Goal: Task Accomplishment & Management: Use online tool/utility

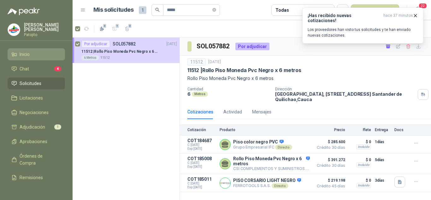
click at [27, 51] on span "Inicio" at bounding box center [25, 54] width 10 height 7
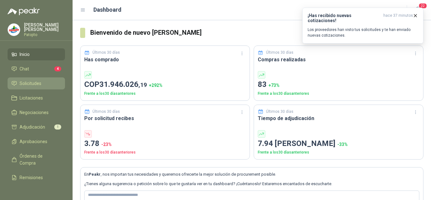
click at [29, 85] on span "Solicitudes" at bounding box center [31, 83] width 22 height 7
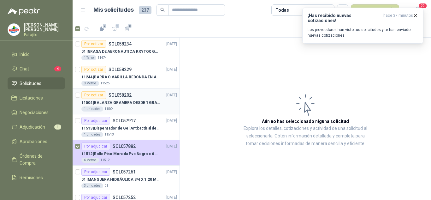
click at [126, 100] on p "11504 | BALANZA GRAMERA DESDE 1 GRAMO HASTA 5 GRAMOS" at bounding box center [120, 103] width 79 height 6
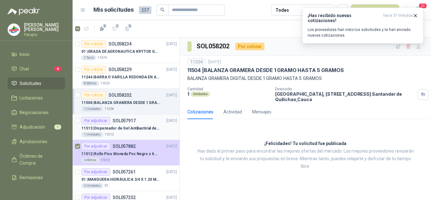
click at [141, 123] on div "Por adjudicar SOL057917 [DATE]" at bounding box center [129, 121] width 96 height 8
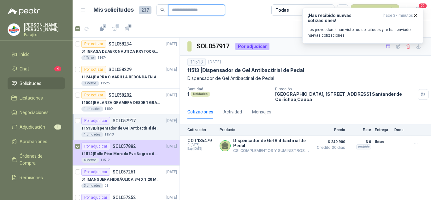
click at [190, 9] on input "text" at bounding box center [194, 10] width 44 height 11
click at [39, 69] on li "Chat 4" at bounding box center [36, 68] width 50 height 7
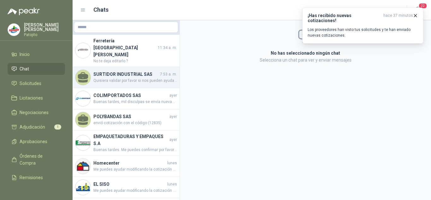
click at [139, 78] on span "Quisiera validar por favor si nos pueden ayudar con esta compra" at bounding box center [136, 81] width 84 height 6
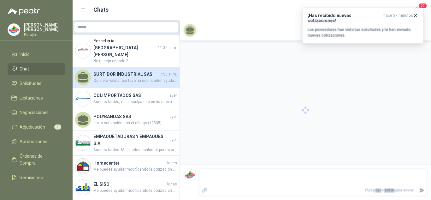
scroll to position [39, 0]
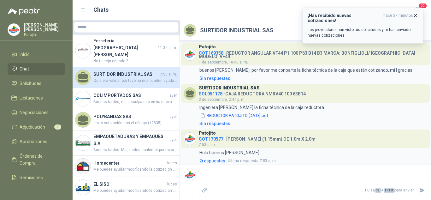
click at [416, 15] on icon "button" at bounding box center [415, 15] width 5 height 5
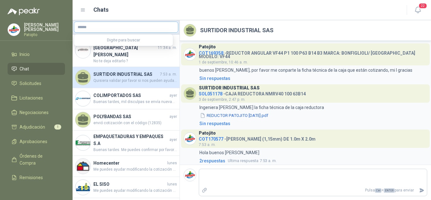
click at [124, 28] on input "text" at bounding box center [126, 27] width 104 height 11
type input "*****"
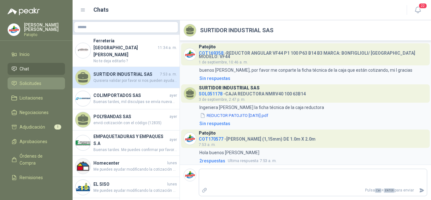
click at [25, 83] on span "Solicitudes" at bounding box center [31, 83] width 22 height 7
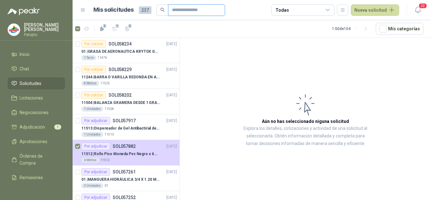
click at [192, 10] on input "text" at bounding box center [194, 10] width 44 height 11
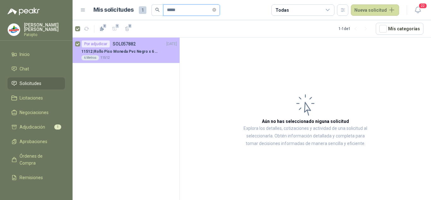
type input "*****"
click at [144, 46] on div "Por adjudicar SOL057882 [DATE]" at bounding box center [129, 44] width 96 height 8
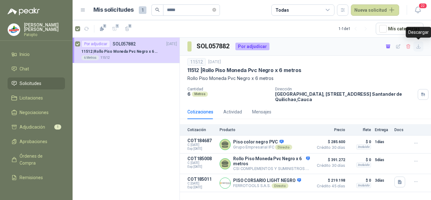
click at [421, 44] on icon "button" at bounding box center [418, 46] width 5 height 5
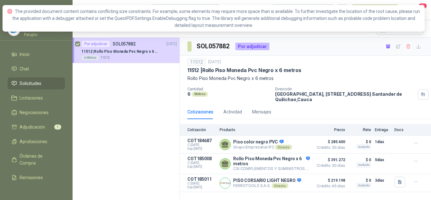
click at [315, 54] on div "SOL057882 Por adjudicar" at bounding box center [305, 47] width 251 height 18
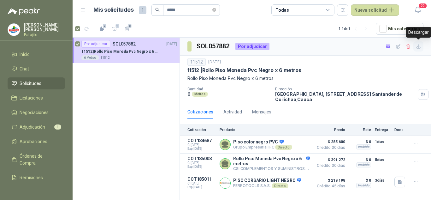
click at [419, 46] on icon "button" at bounding box center [419, 47] width 4 height 4
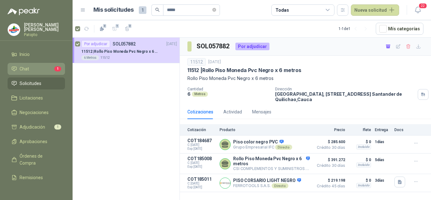
click at [39, 65] on li "Chat 1" at bounding box center [36, 68] width 50 height 7
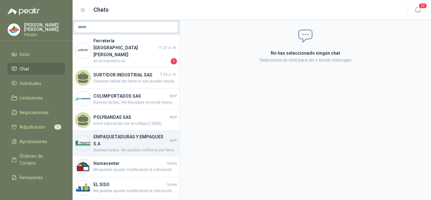
click at [130, 133] on h4 "EMPAQUETADURAS Y EMPAQUES S.A" at bounding box center [131, 140] width 75 height 14
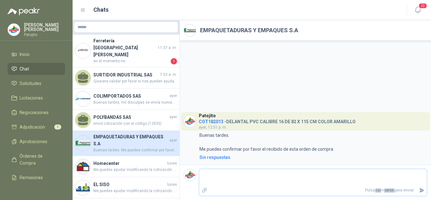
type textarea "*"
type textarea "**"
type textarea "***"
type textarea "****"
type textarea "*****"
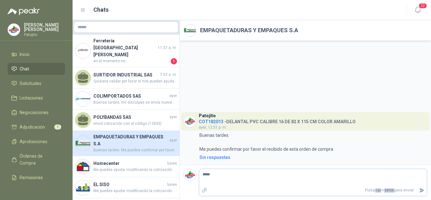
type textarea "******"
type textarea "********"
type textarea "*********"
type textarea "**********"
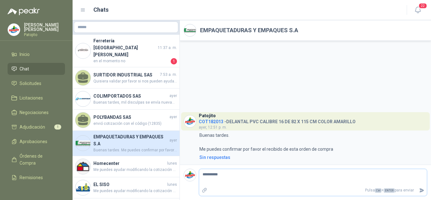
type textarea "**********"
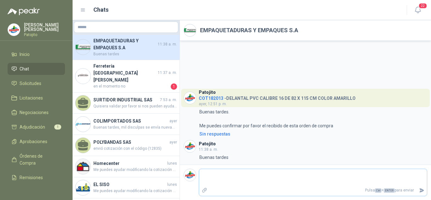
type textarea "*"
type textarea "**"
type textarea "*"
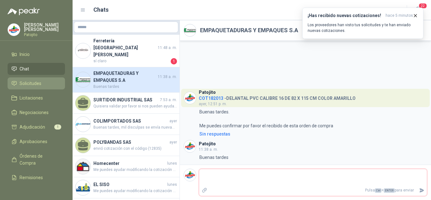
click at [23, 82] on span "Solicitudes" at bounding box center [31, 83] width 22 height 7
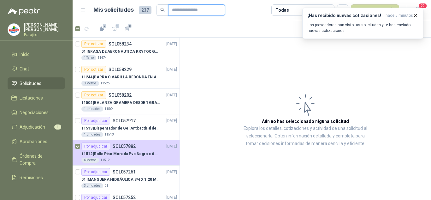
click at [181, 11] on input "text" at bounding box center [194, 10] width 44 height 11
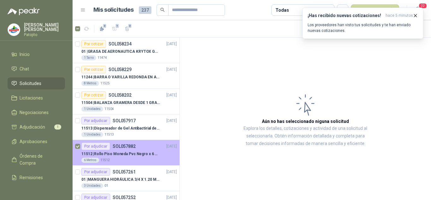
click at [142, 155] on p "11512 | [PERSON_NAME] Pvc Negro x 6 metros" at bounding box center [120, 154] width 79 height 6
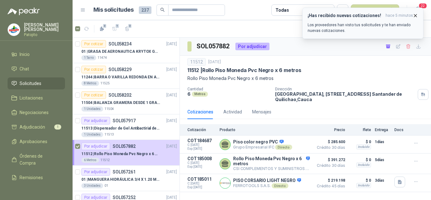
click at [419, 13] on button "¡Has recibido nuevas cotizaciones! hace 5 minutos Los proveedores han visto tus…" at bounding box center [363, 23] width 121 height 31
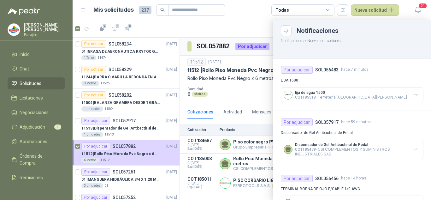
click at [236, 87] on div at bounding box center [252, 110] width 359 height 180
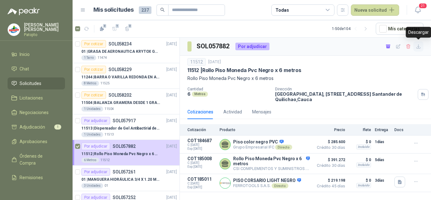
click at [419, 43] on button "button" at bounding box center [419, 46] width 10 height 10
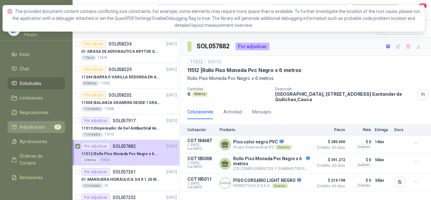
click at [28, 125] on span "Adjudicación" at bounding box center [33, 127] width 26 height 7
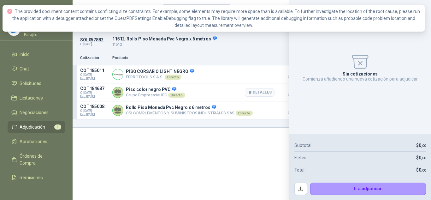
click at [249, 86] on article "COT184687 C: [DATE] Exp: [DATE] Piso color negro PVC Grupo Empresarial IFC Dire…" at bounding box center [252, 92] width 359 height 18
click at [250, 76] on icon "button" at bounding box center [249, 74] width 5 height 5
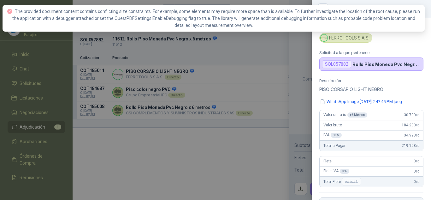
scroll to position [131, 0]
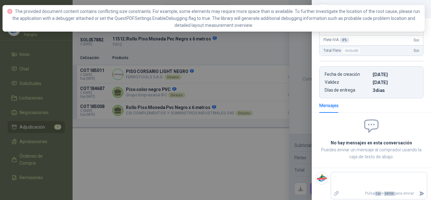
click at [210, 172] on div at bounding box center [215, 100] width 431 height 200
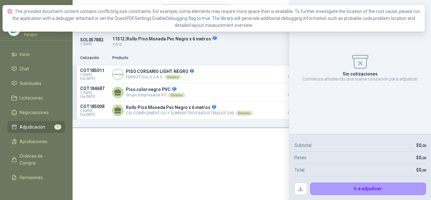
click at [214, 150] on div "Solicitud Producto Cantidad Dirección Docs SOL057882 C: [DATE] 11512 | Rollo Pi…" at bounding box center [252, 110] width 359 height 180
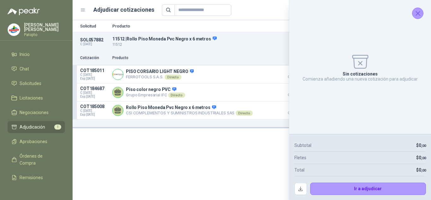
click at [419, 14] on icon "Cerrar" at bounding box center [418, 13] width 8 height 8
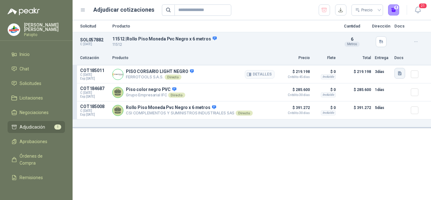
click at [401, 73] on icon "button" at bounding box center [400, 73] width 4 height 4
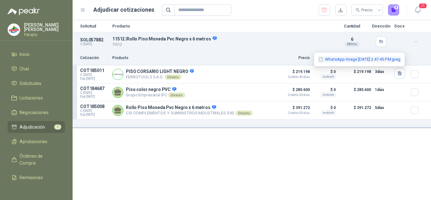
click at [325, 57] on button "WhatsApp Image [DATE] 2.47.45 PM.jpeg" at bounding box center [359, 59] width 83 height 7
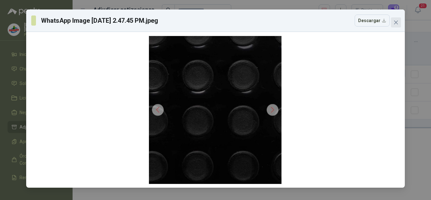
click at [395, 19] on button "Close" at bounding box center [396, 22] width 10 height 10
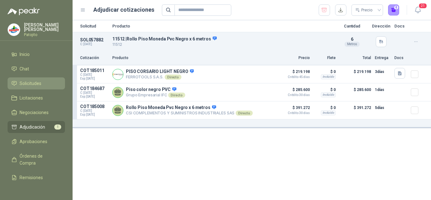
click at [25, 86] on span "Solicitudes" at bounding box center [31, 83] width 22 height 7
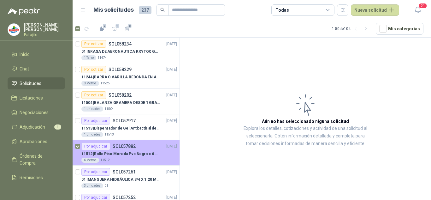
click at [133, 157] on p "11512 | [PERSON_NAME] Pvc Negro x 6 metros" at bounding box center [120, 154] width 79 height 6
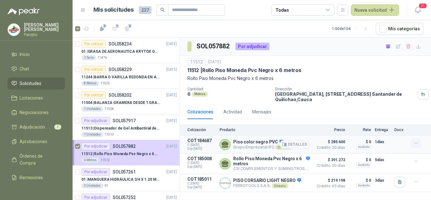
click at [414, 145] on icon "button" at bounding box center [416, 143] width 5 height 5
click at [311, 103] on div "11512 [DATE] 11512 | Rollo Piso Moneda Pvc Negro x 6 metros Rollo Piso Moneda P…" at bounding box center [305, 80] width 251 height 49
click at [419, 46] on icon "button" at bounding box center [418, 46] width 5 height 5
click at [330, 10] on icon at bounding box center [328, 10] width 6 height 6
click at [371, 77] on p "Rollo Piso Moneda Pvc Negro x 6 metros" at bounding box center [306, 78] width 236 height 7
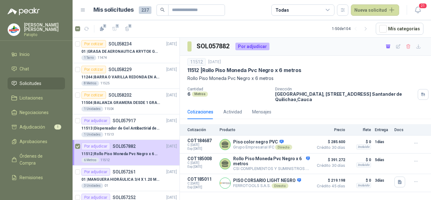
click at [25, 82] on span "Solicitudes" at bounding box center [31, 83] width 22 height 7
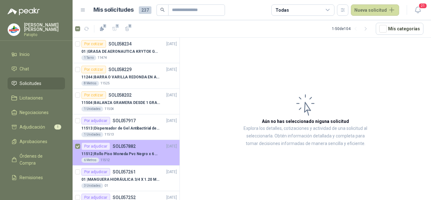
click at [130, 148] on p "SOL057882" at bounding box center [124, 146] width 23 height 4
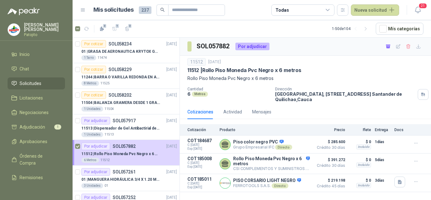
click at [199, 94] on div "Metros" at bounding box center [200, 94] width 16 height 5
click at [306, 97] on p "[GEOGRAPHIC_DATA], [STREET_ADDRESS]" at bounding box center [345, 96] width 140 height 11
click at [302, 147] on button "Detalles" at bounding box center [296, 144] width 30 height 9
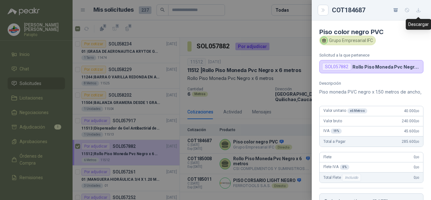
click at [420, 10] on icon "button" at bounding box center [418, 10] width 5 height 5
click at [287, 63] on div at bounding box center [215, 100] width 431 height 200
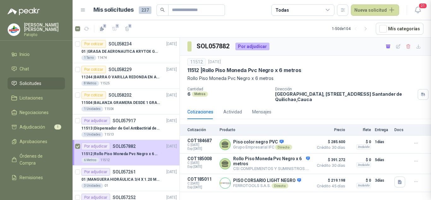
scroll to position [138, 0]
click at [259, 160] on p "Rollo Piso Moneda Pvc Negro x 6 metros" at bounding box center [271, 161] width 77 height 10
click at [297, 162] on button "Detalles" at bounding box center [296, 164] width 30 height 9
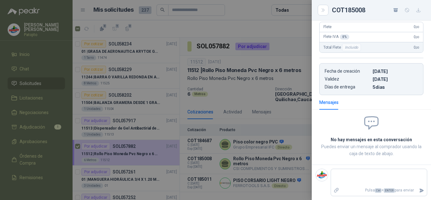
scroll to position [145, 0]
click at [421, 10] on icon "button" at bounding box center [418, 10] width 5 height 5
click at [264, 106] on div at bounding box center [215, 100] width 431 height 200
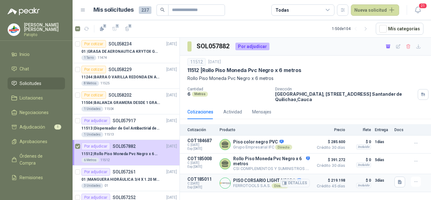
click at [258, 183] on p "PISO CORSARIO LIGHT NEGRO" at bounding box center [267, 181] width 68 height 6
click at [291, 187] on button "Detalles" at bounding box center [296, 183] width 30 height 9
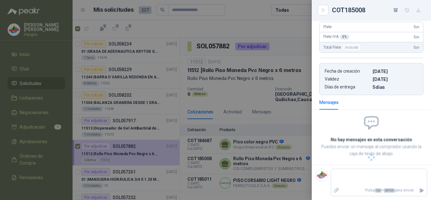
scroll to position [137, 0]
click at [416, 10] on icon "button" at bounding box center [418, 10] width 5 height 5
click at [142, 51] on div at bounding box center [215, 100] width 431 height 200
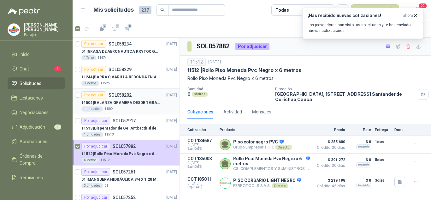
click at [124, 99] on div "Por cotizar SOL058202" at bounding box center [106, 95] width 50 height 8
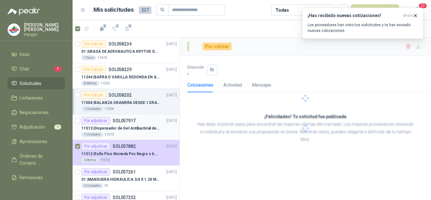
click at [139, 126] on p "11513 | Dispensador de Gel Antibactirial de Pedal" at bounding box center [120, 128] width 79 height 6
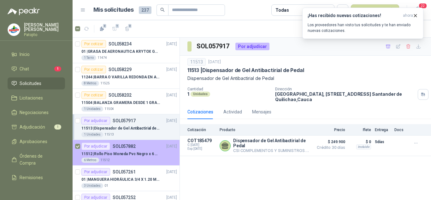
click at [107, 155] on p "11512 | [PERSON_NAME] Pvc Negro x 6 metros" at bounding box center [120, 154] width 79 height 6
